Goal: Task Accomplishment & Management: Use online tool/utility

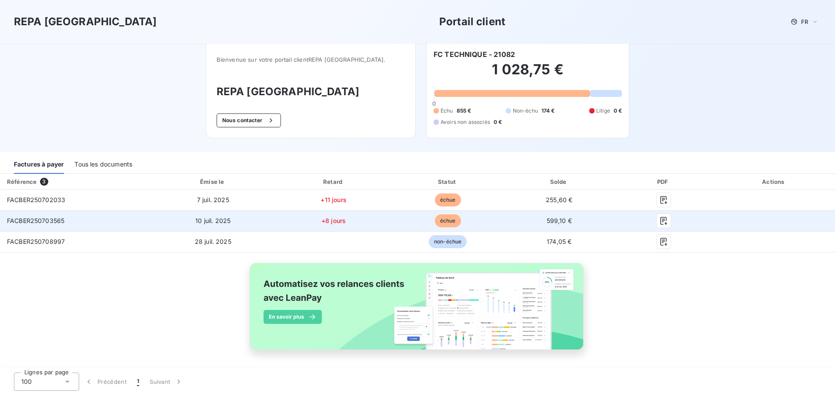
scroll to position [7, 0]
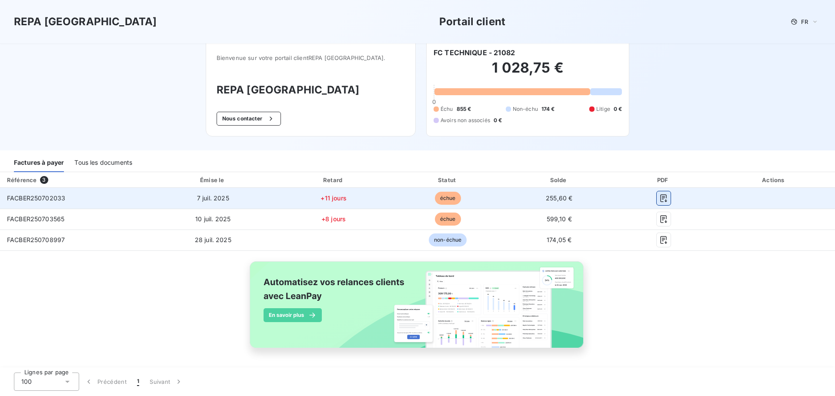
click at [659, 196] on icon "button" at bounding box center [663, 198] width 9 height 9
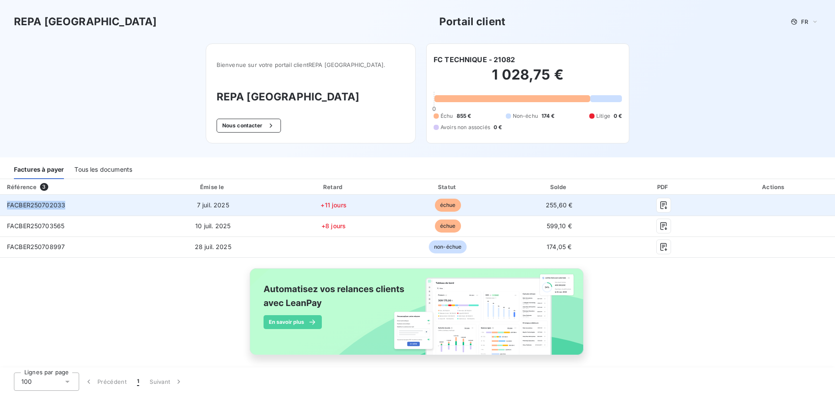
drag, startPoint x: 64, startPoint y: 204, endPoint x: 6, endPoint y: 204, distance: 58.3
click at [6, 204] on td "FACBER250702033" at bounding box center [75, 205] width 150 height 21
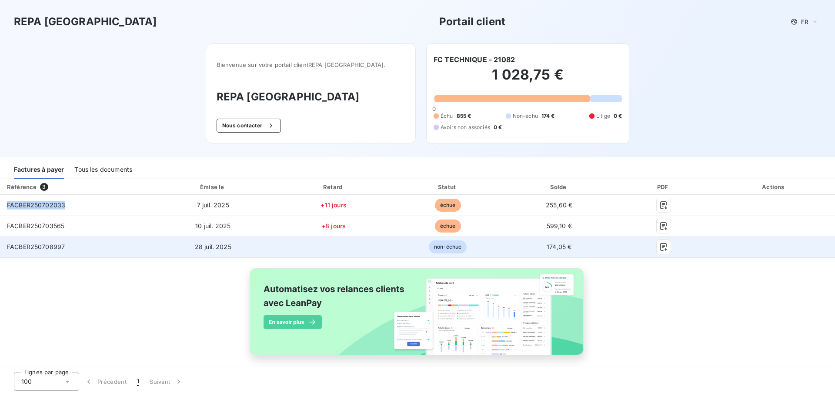
copy span "FACBER250702033"
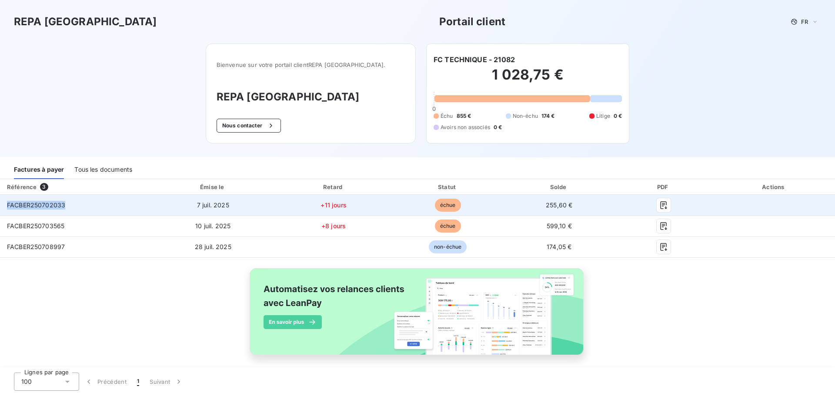
copy span "FACBER250702033"
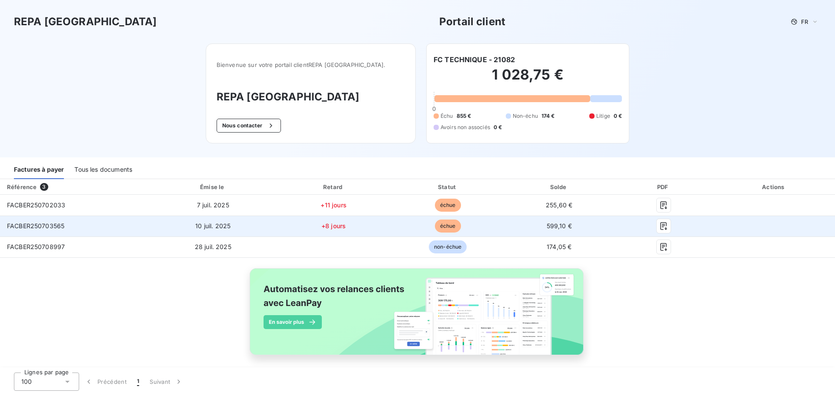
click at [43, 224] on span "FACBER250703565" at bounding box center [35, 225] width 57 height 7
click at [41, 227] on span "FACBER250703565" at bounding box center [35, 225] width 57 height 7
copy span "FACBER250703565"
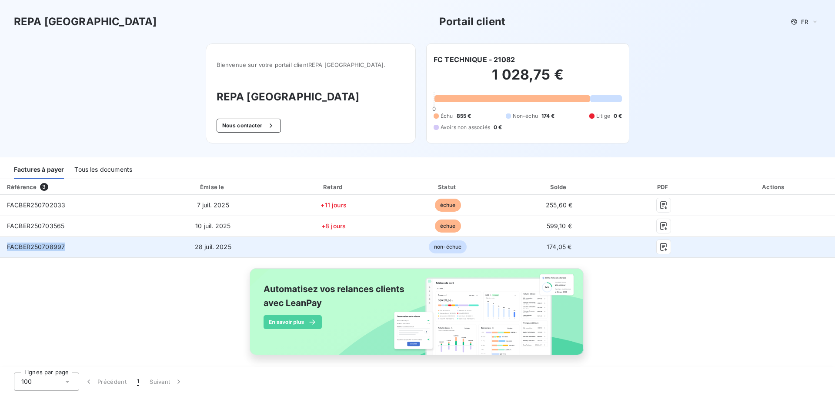
drag, startPoint x: 64, startPoint y: 247, endPoint x: 6, endPoint y: 247, distance: 57.9
click at [6, 247] on td "FACBER250708997" at bounding box center [75, 247] width 150 height 21
copy span "FACBER250708997"
